Goal: Complete application form

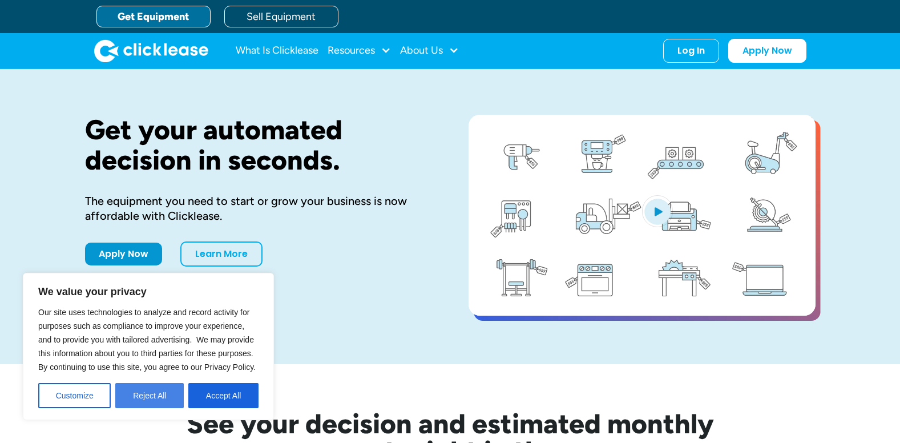
click at [150, 392] on button "Reject All" at bounding box center [149, 395] width 69 height 25
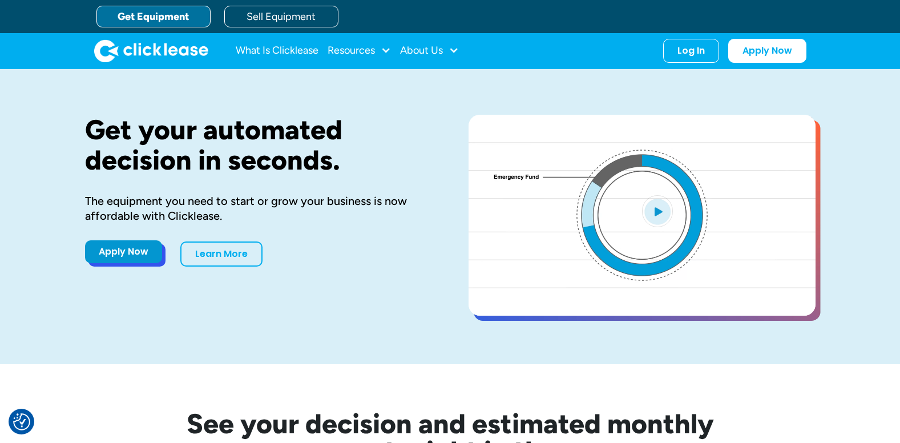
click at [115, 255] on link "Apply Now" at bounding box center [123, 251] width 77 height 23
